Goal: Transaction & Acquisition: Purchase product/service

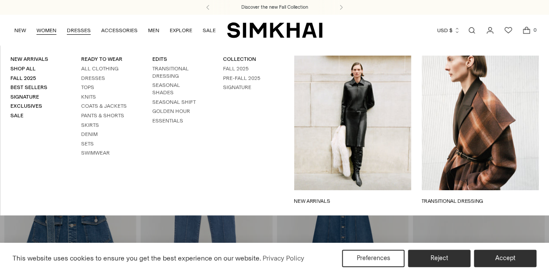
click at [86, 29] on link "DRESSES" at bounding box center [79, 30] width 24 height 19
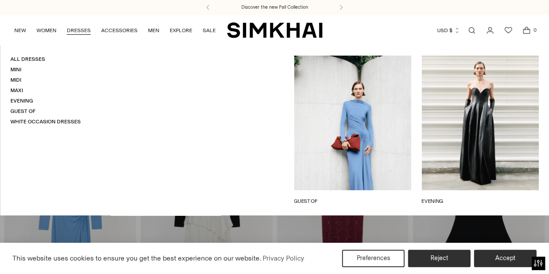
click at [88, 29] on link "DRESSES" at bounding box center [79, 30] width 24 height 19
click at [26, 121] on link "White Occasion Dresses" at bounding box center [45, 121] width 70 height 6
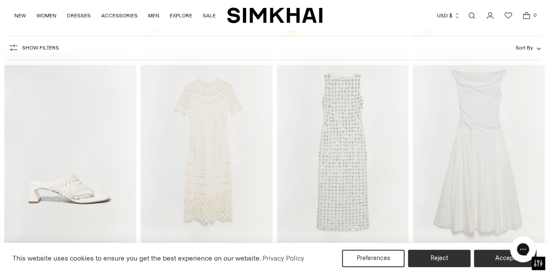
scroll to position [1692, 0]
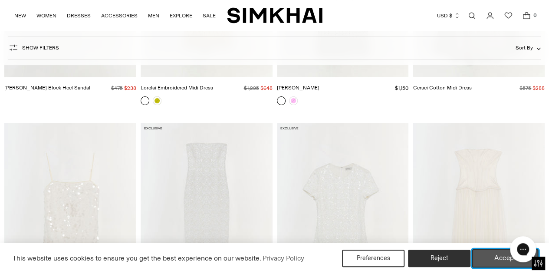
click at [500, 259] on button "Accept" at bounding box center [505, 258] width 66 height 18
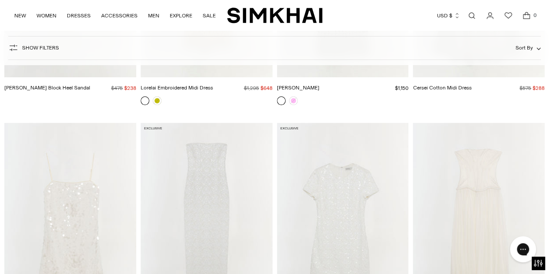
click at [0, 0] on img "Kelso Skirt" at bounding box center [0, 0] width 0 height 0
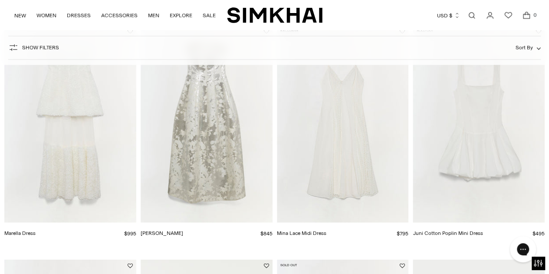
scroll to position [824, 0]
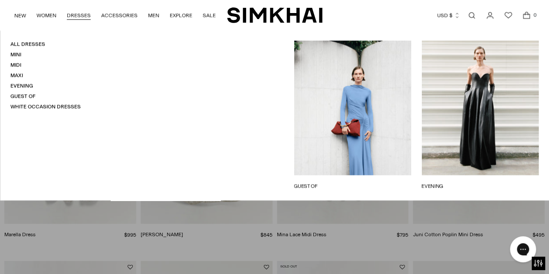
click at [70, 13] on link "DRESSES" at bounding box center [79, 15] width 24 height 19
click at [73, 16] on link "DRESSES" at bounding box center [79, 15] width 24 height 19
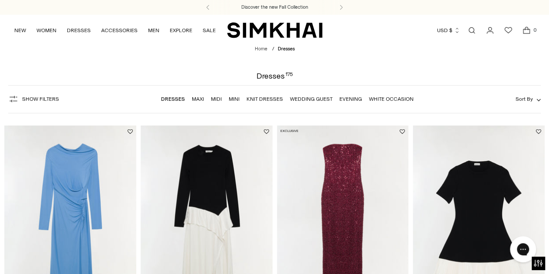
click at [199, 103] on li "Maxi" at bounding box center [198, 99] width 12 height 8
click at [199, 97] on link "Maxi" at bounding box center [198, 99] width 12 height 6
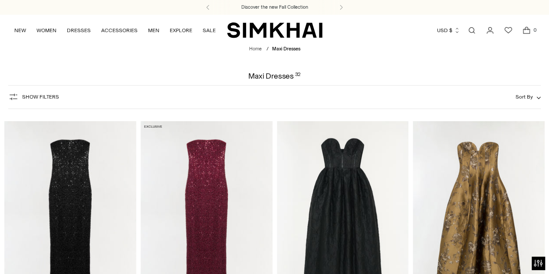
click at [32, 96] on span "Show Filters" at bounding box center [40, 97] width 37 height 6
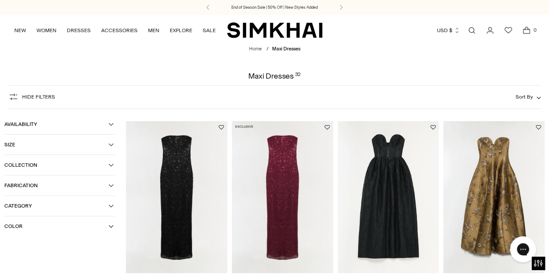
click at [29, 229] on span "Color" at bounding box center [56, 226] width 104 height 6
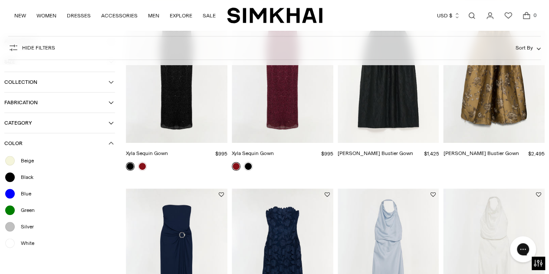
click at [26, 162] on span "Beige" at bounding box center [25, 161] width 18 height 8
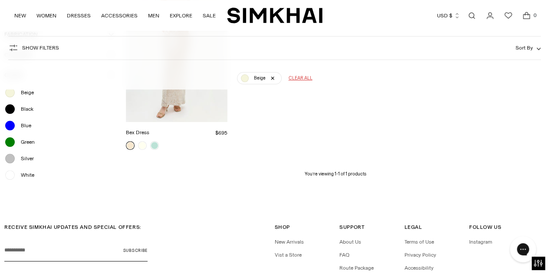
scroll to position [183, 0]
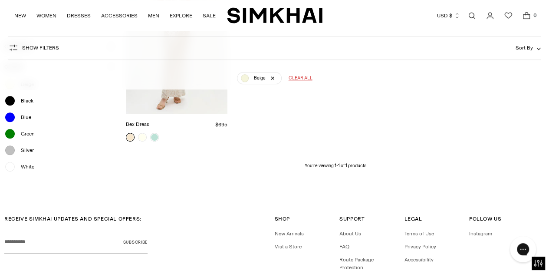
click at [29, 165] on span "White" at bounding box center [25, 167] width 19 height 8
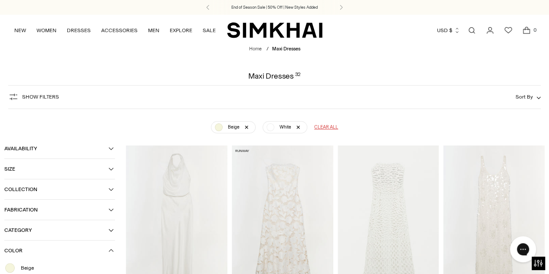
click at [0, 0] on img "Reannon Satin Gown" at bounding box center [0, 0] width 0 height 0
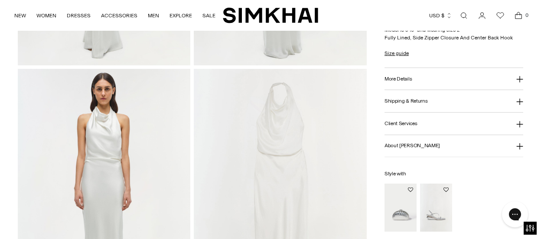
scroll to position [521, 0]
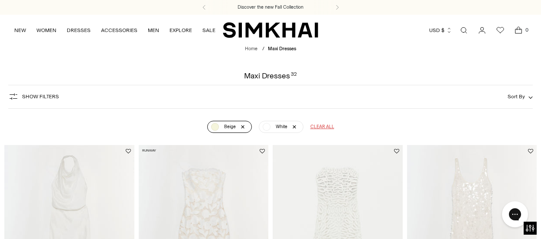
click at [244, 126] on link "Beige" at bounding box center [229, 127] width 45 height 12
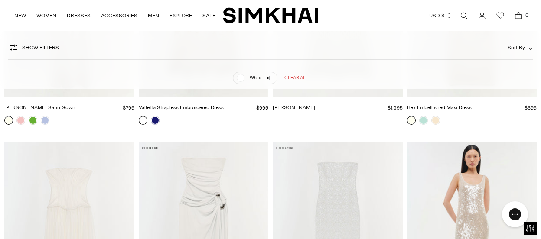
scroll to position [26, 0]
